Goal: Entertainment & Leisure: Consume media (video, audio)

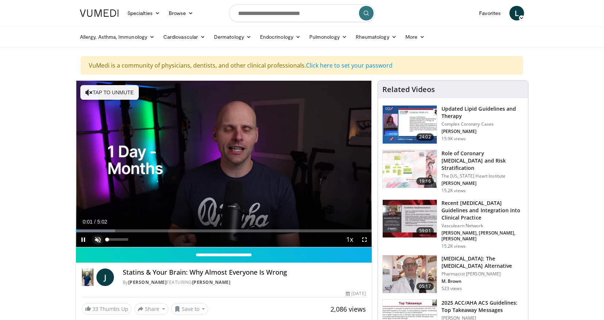
click at [98, 238] on span "Video Player" at bounding box center [98, 239] width 15 height 15
drag, startPoint x: 111, startPoint y: 240, endPoint x: 129, endPoint y: 242, distance: 18.0
click at [129, 242] on div "100%" at bounding box center [118, 239] width 26 height 15
